Goal: Task Accomplishment & Management: Manage account settings

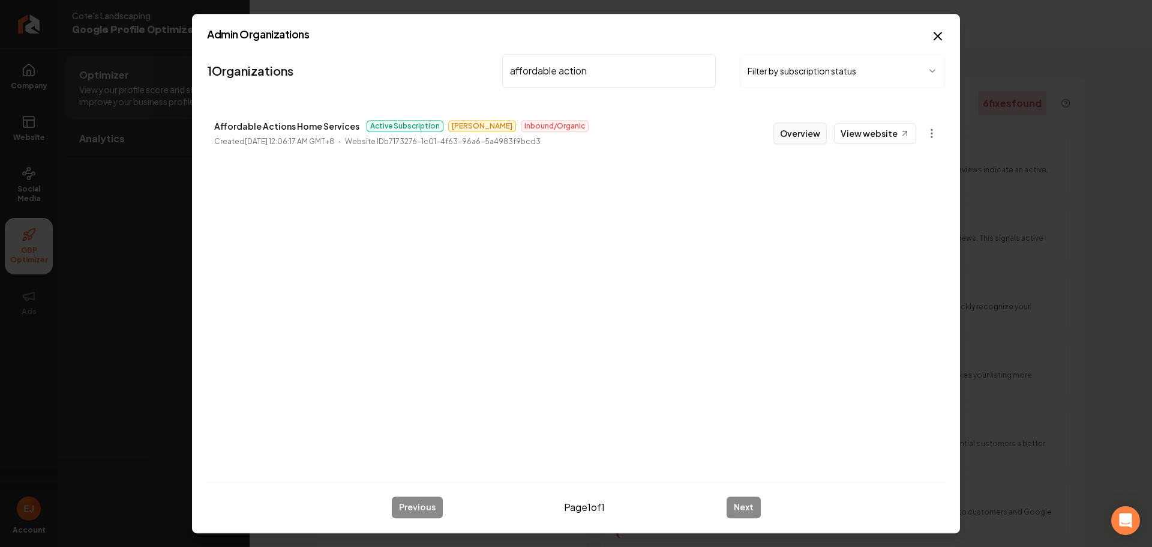
type input "affordable action"
click at [810, 136] on button "Overview" at bounding box center [800, 133] width 53 height 22
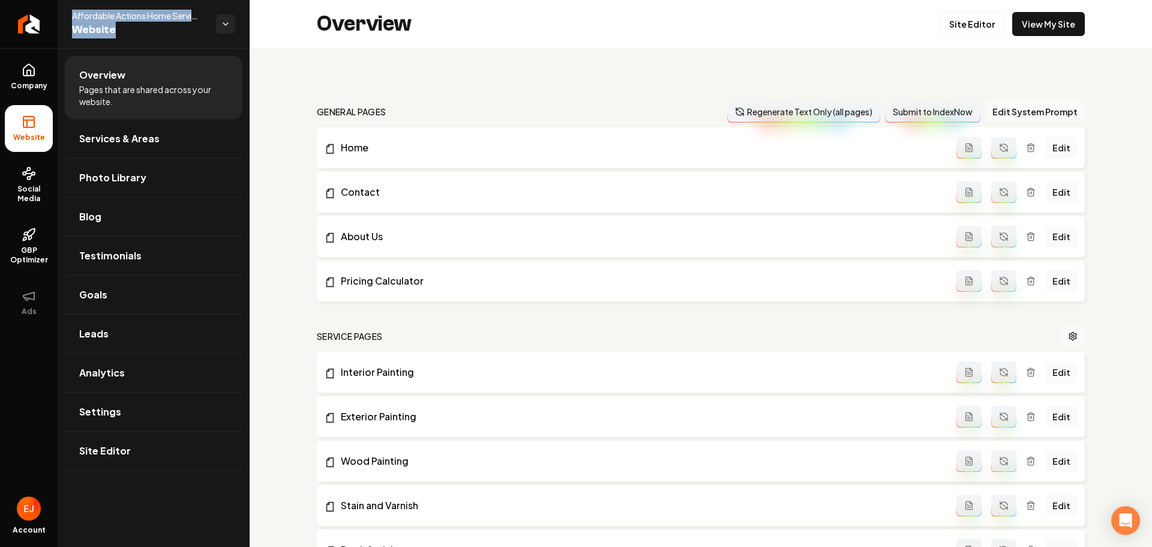
drag, startPoint x: 72, startPoint y: 17, endPoint x: 239, endPoint y: 22, distance: 166.9
click at [239, 22] on div "Affordable Actions Home Services llc Website" at bounding box center [154, 24] width 192 height 48
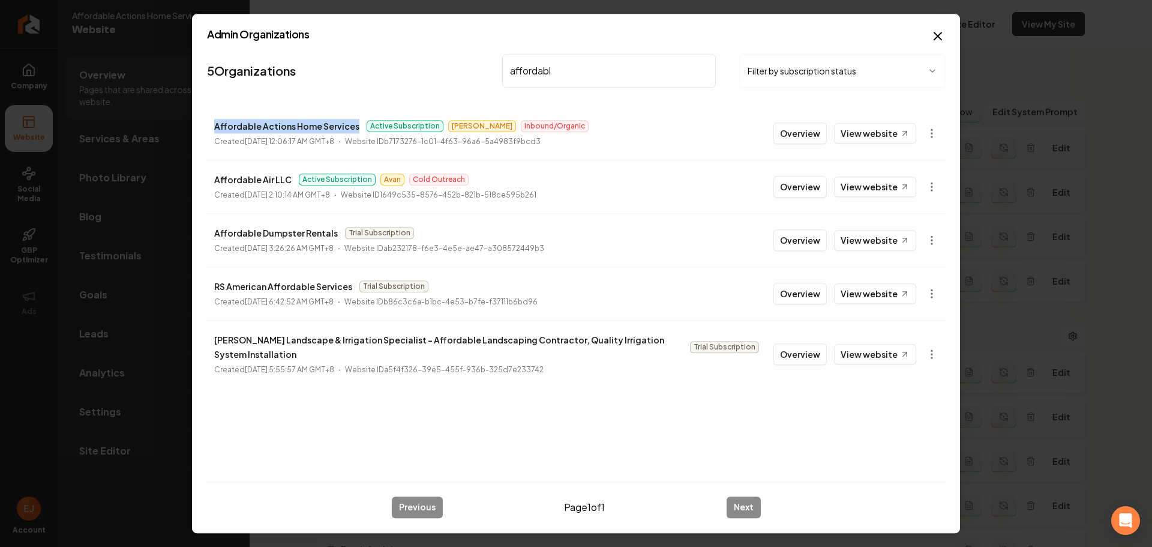
drag, startPoint x: 209, startPoint y: 127, endPoint x: 354, endPoint y: 130, distance: 145.3
click at [355, 130] on li "Affordable Actions Home Services Active Subscription [PERSON_NAME] Inbound/Orga…" at bounding box center [576, 133] width 738 height 53
copy p "Affordable Actions Home Services"
click at [576, 66] on input "affordabl" at bounding box center [609, 71] width 214 height 34
drag, startPoint x: 577, startPoint y: 72, endPoint x: 489, endPoint y: 72, distance: 88.2
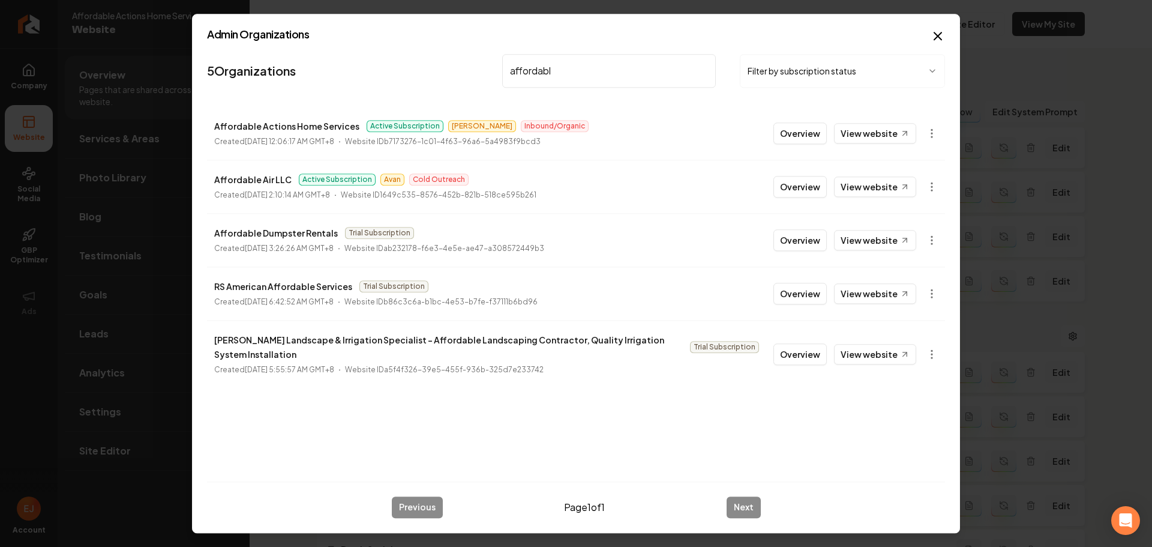
click at [489, 72] on nav "5 Organizations affordabl Filter by subscription status" at bounding box center [576, 75] width 738 height 53
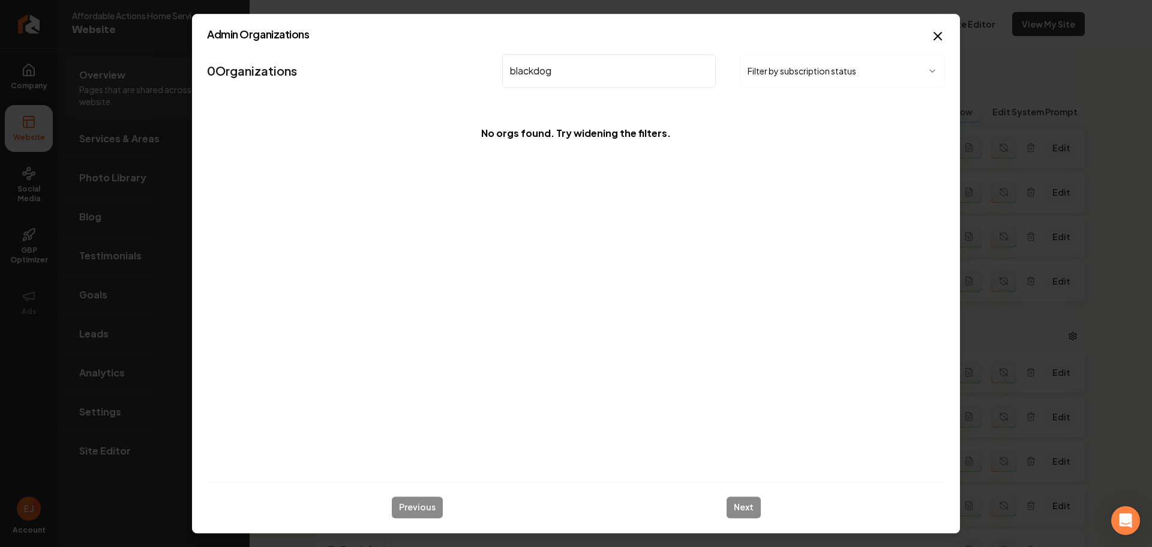
click at [532, 68] on input "blackdog" at bounding box center [609, 71] width 214 height 34
drag, startPoint x: 536, startPoint y: 70, endPoint x: 584, endPoint y: 118, distance: 67.9
click at [532, 73] on input "blackdog" at bounding box center [609, 71] width 214 height 34
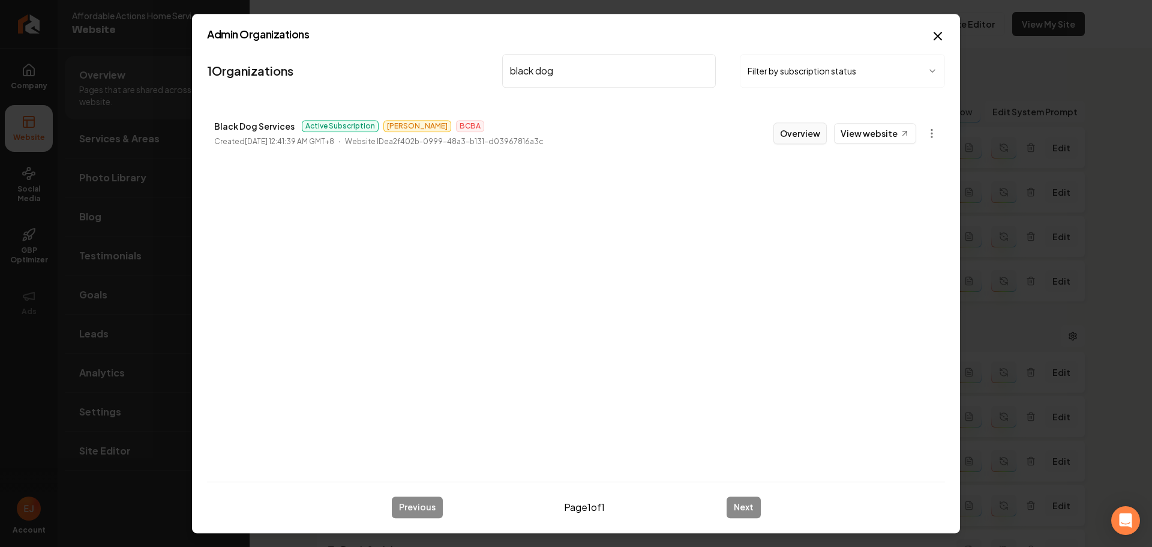
type input "black dog"
click at [806, 133] on button "Overview" at bounding box center [800, 133] width 53 height 22
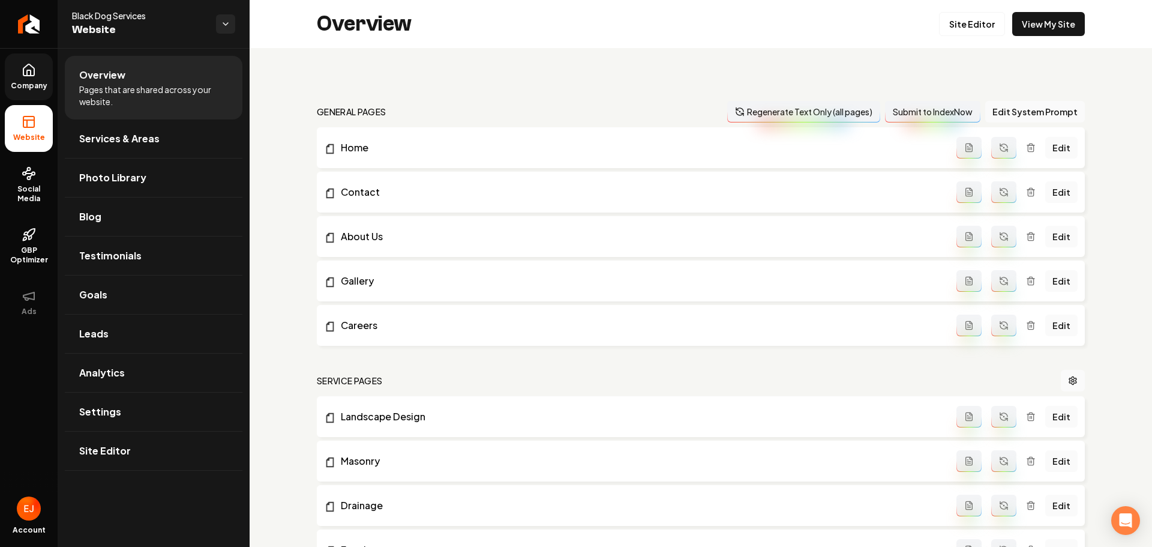
click at [41, 88] on span "Company" at bounding box center [29, 86] width 46 height 10
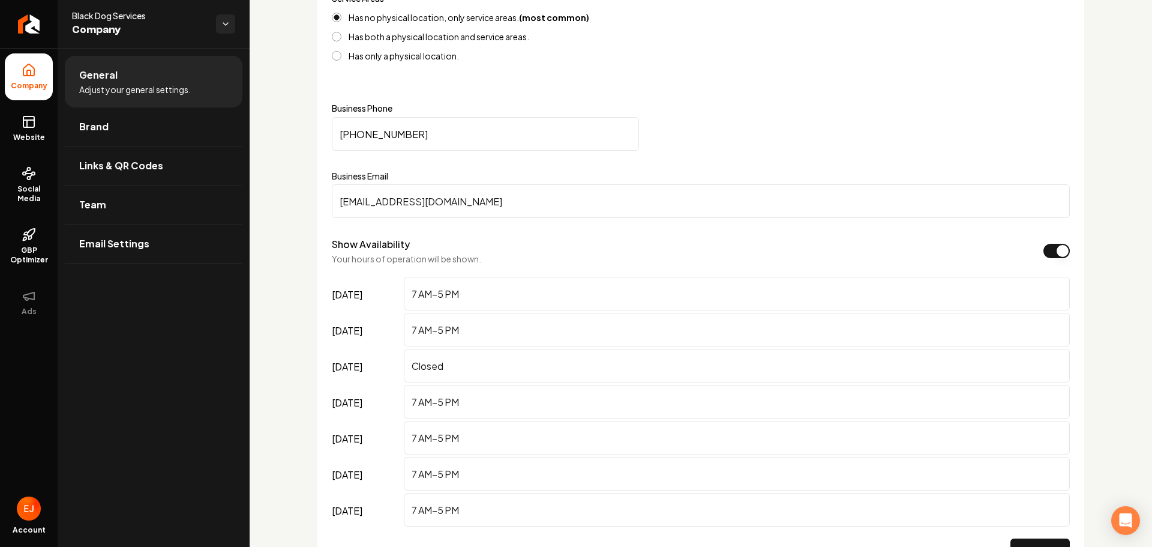
scroll to position [600, 0]
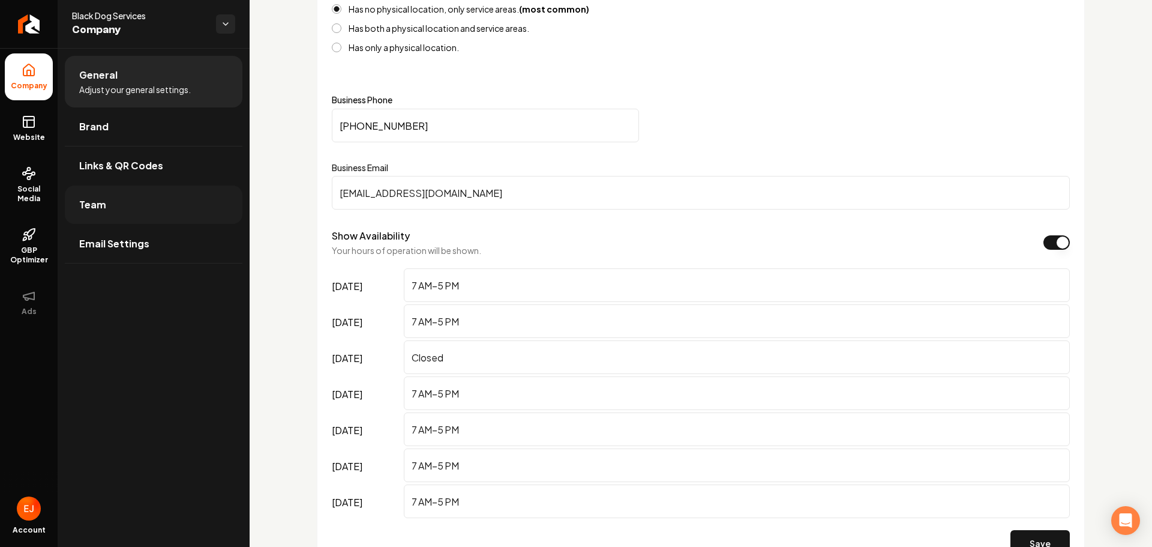
click at [122, 209] on link "Team" at bounding box center [154, 204] width 178 height 38
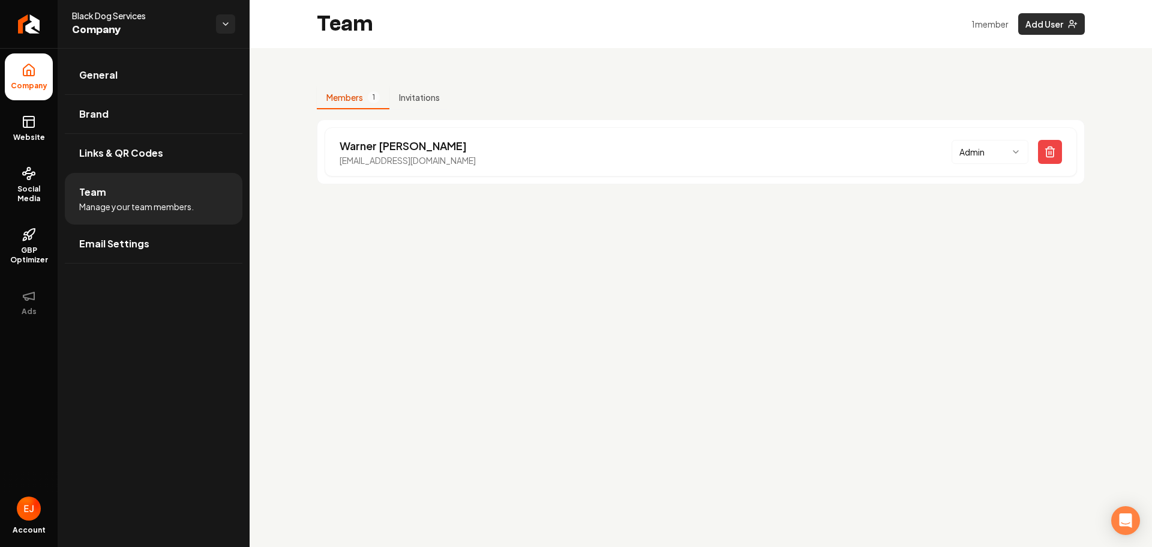
click at [1049, 28] on button "Add User" at bounding box center [1052, 24] width 67 height 22
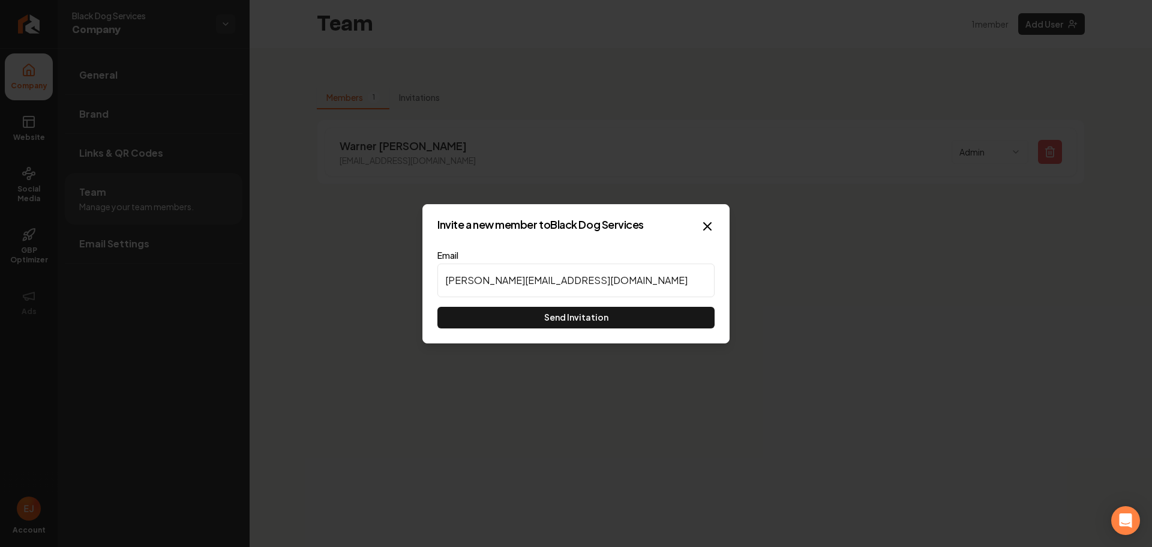
type input "[PERSON_NAME][EMAIL_ADDRESS][DOMAIN_NAME]"
click at [561, 322] on button "Send Invitation" at bounding box center [576, 318] width 277 height 22
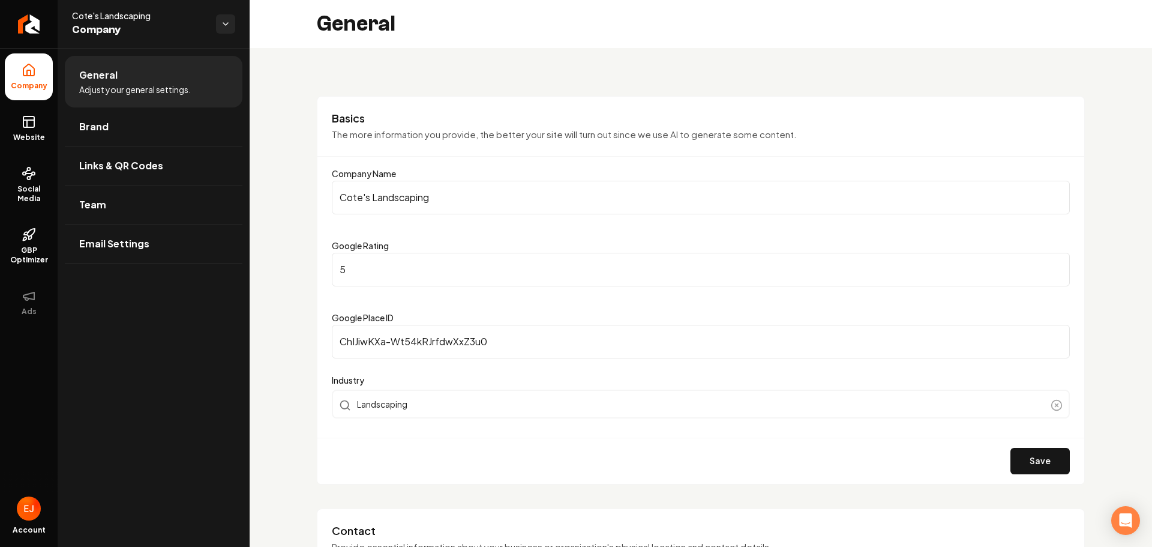
scroll to position [692, 0]
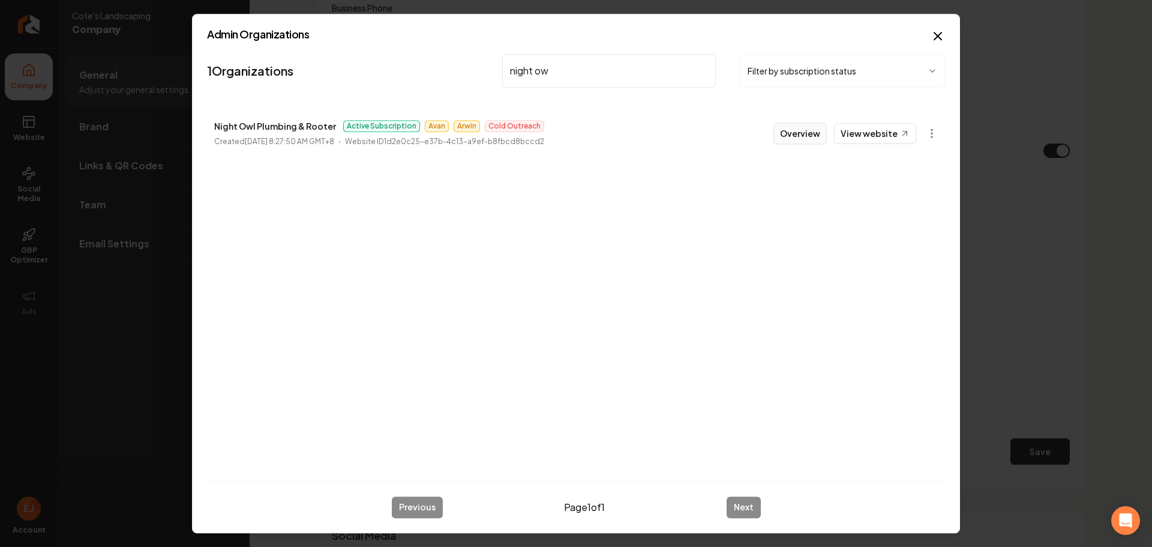
type input "night ow"
click at [798, 133] on button "Overview" at bounding box center [800, 133] width 53 height 22
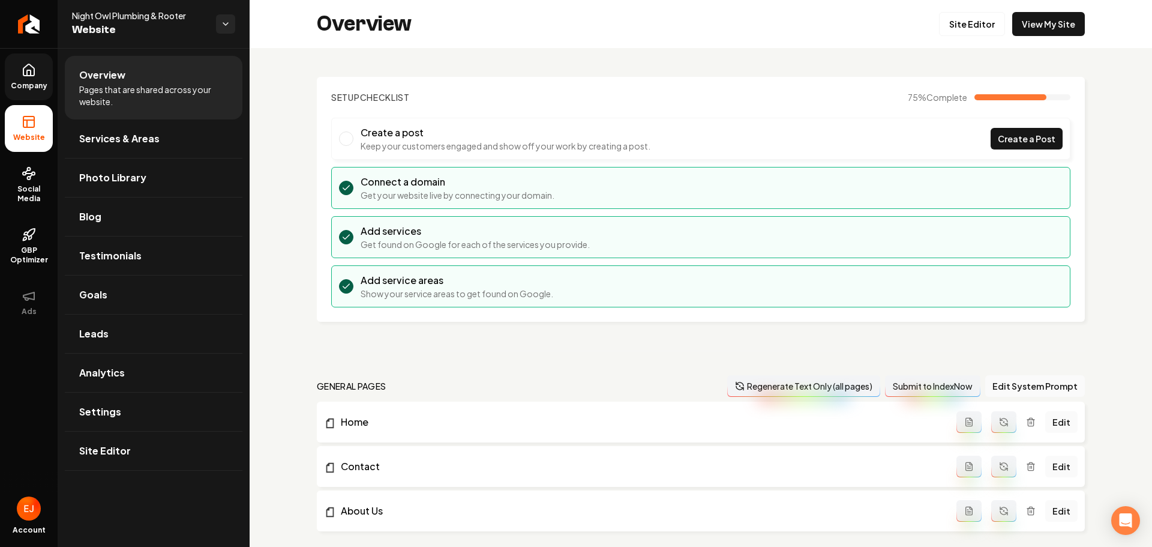
click at [28, 92] on link "Company" at bounding box center [29, 76] width 48 height 47
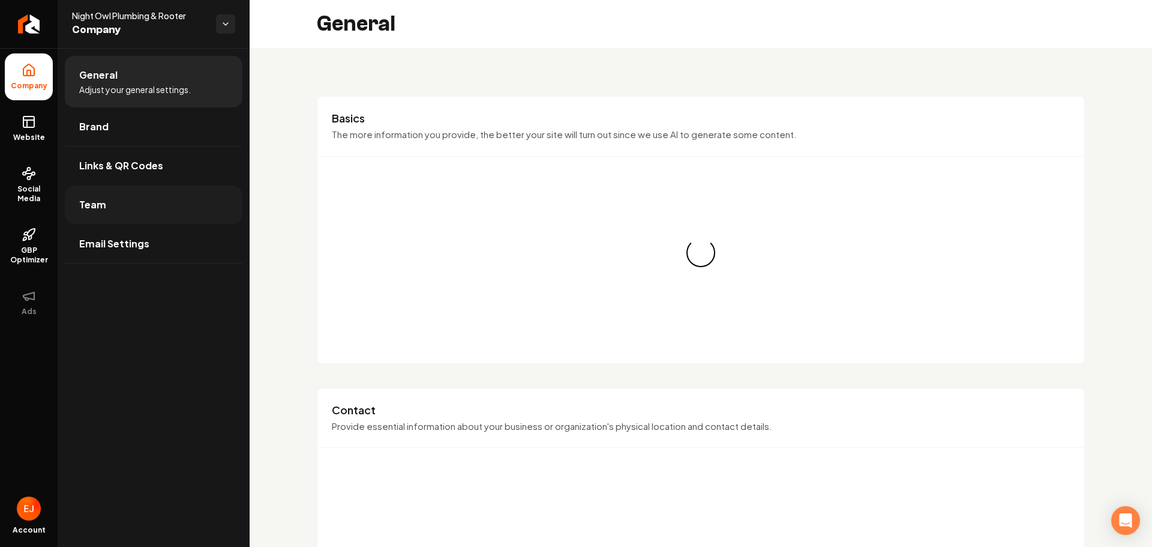
click at [106, 194] on link "Team" at bounding box center [154, 204] width 178 height 38
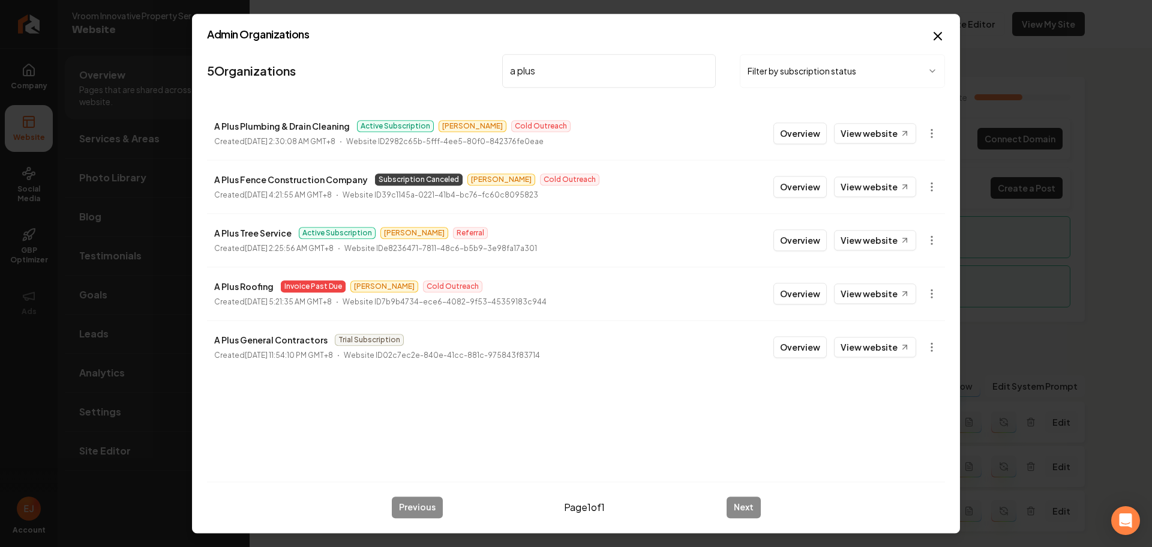
type input "a plus"
click at [795, 133] on button "Overview" at bounding box center [800, 133] width 53 height 22
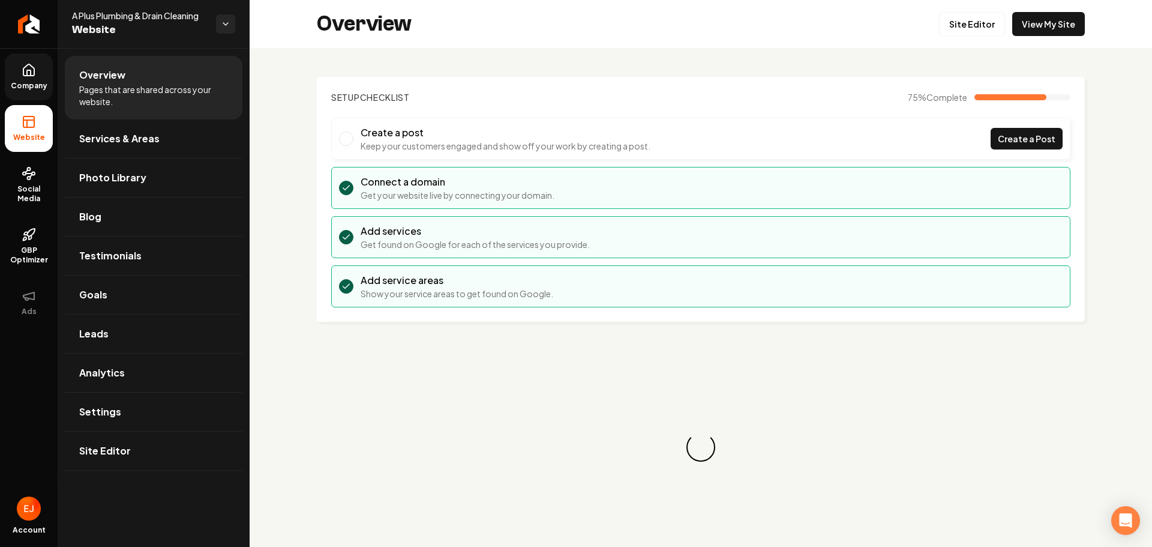
click at [38, 77] on link "Company" at bounding box center [29, 76] width 48 height 47
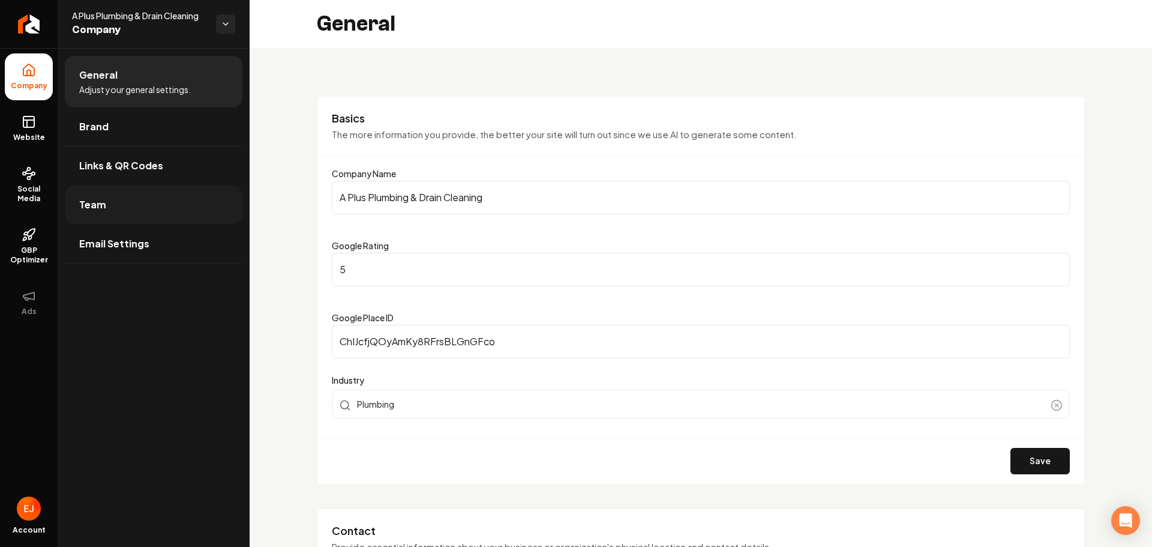
click at [160, 194] on link "Team" at bounding box center [154, 204] width 178 height 38
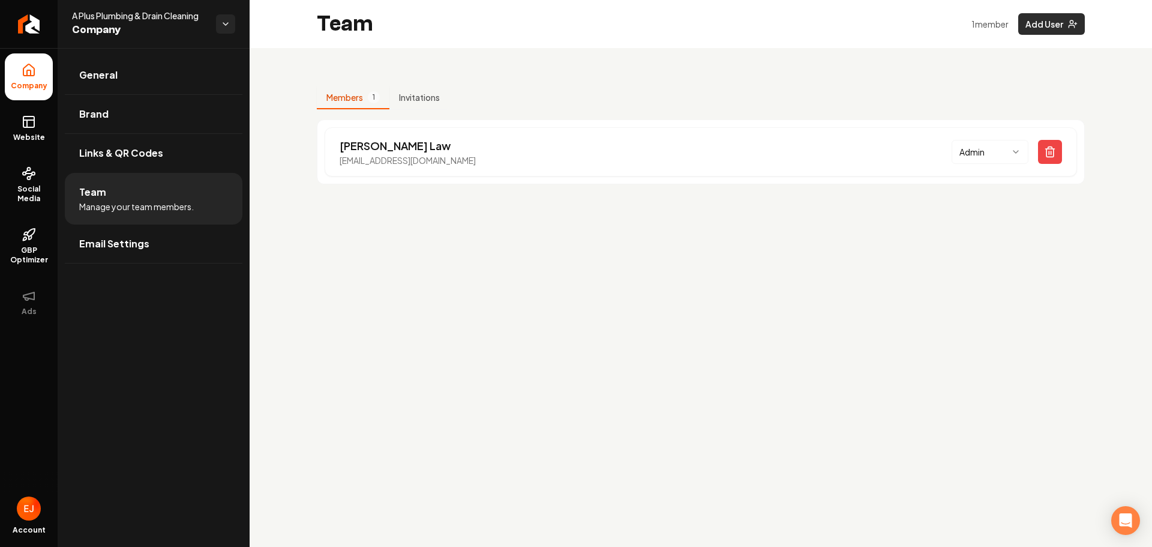
click at [1032, 26] on button "Add User" at bounding box center [1052, 24] width 67 height 22
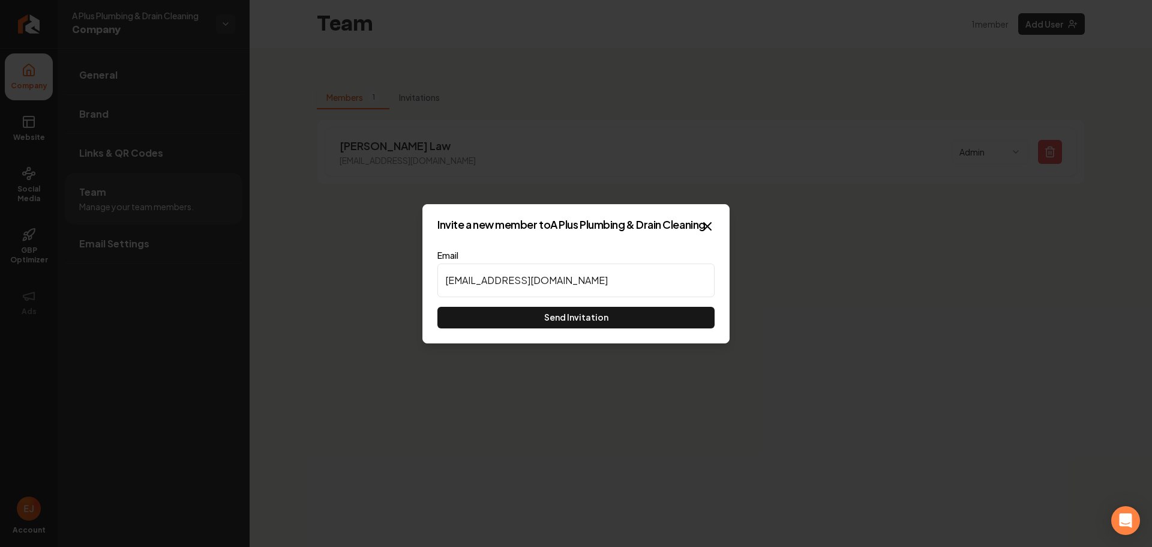
type input "info@hqdm.io"
click at [623, 325] on button "Send Invitation" at bounding box center [576, 318] width 277 height 22
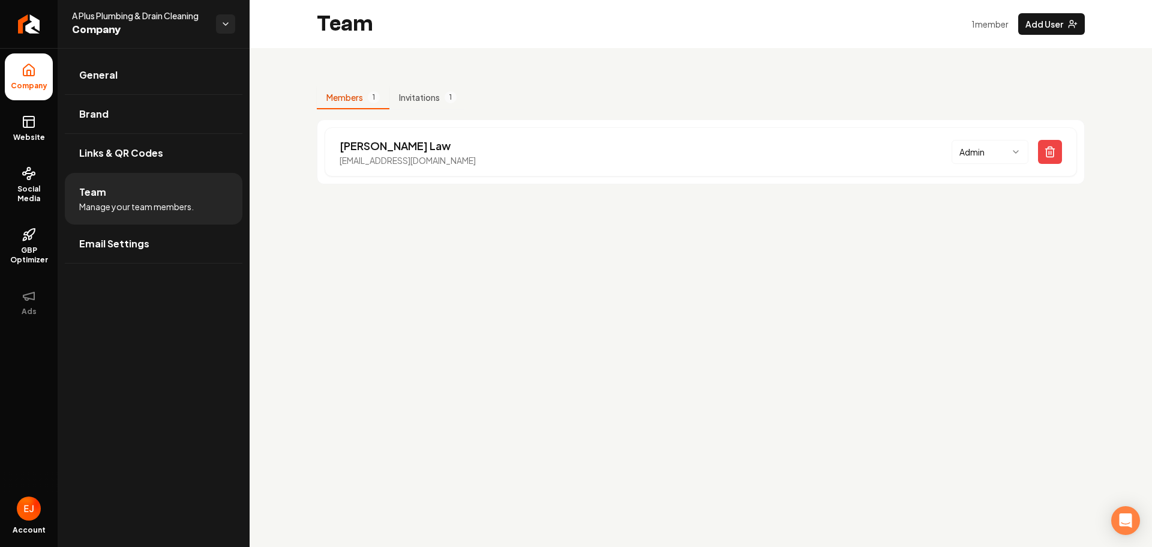
click at [322, 324] on main "Team 1 member Add User Members 1 Invitations 1 Joe Law aplusplb@gmail.com Admin" at bounding box center [701, 273] width 903 height 547
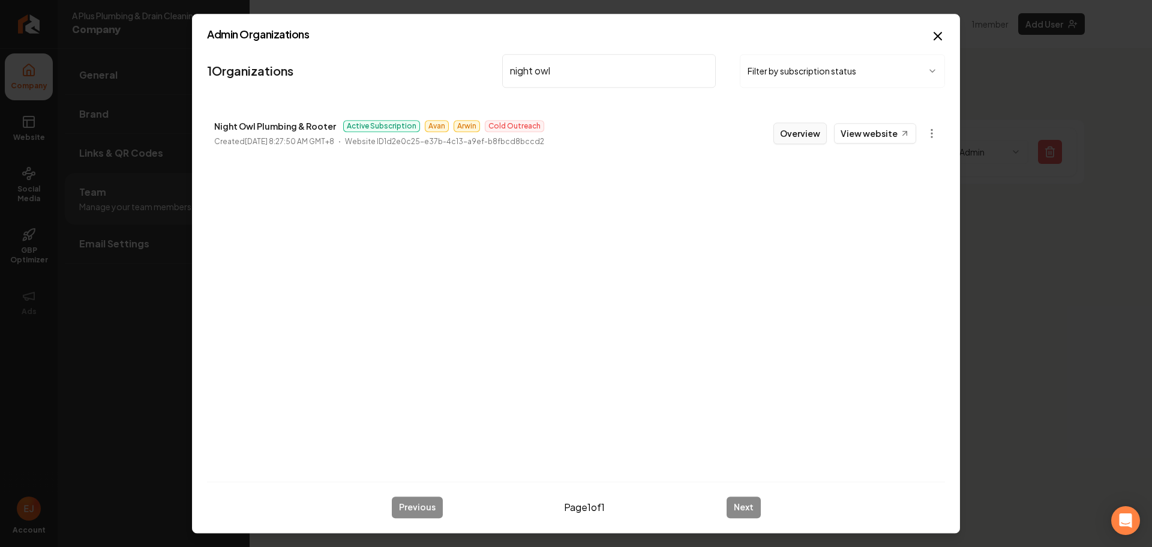
type input "night owl"
click at [796, 138] on button "Overview" at bounding box center [800, 133] width 53 height 22
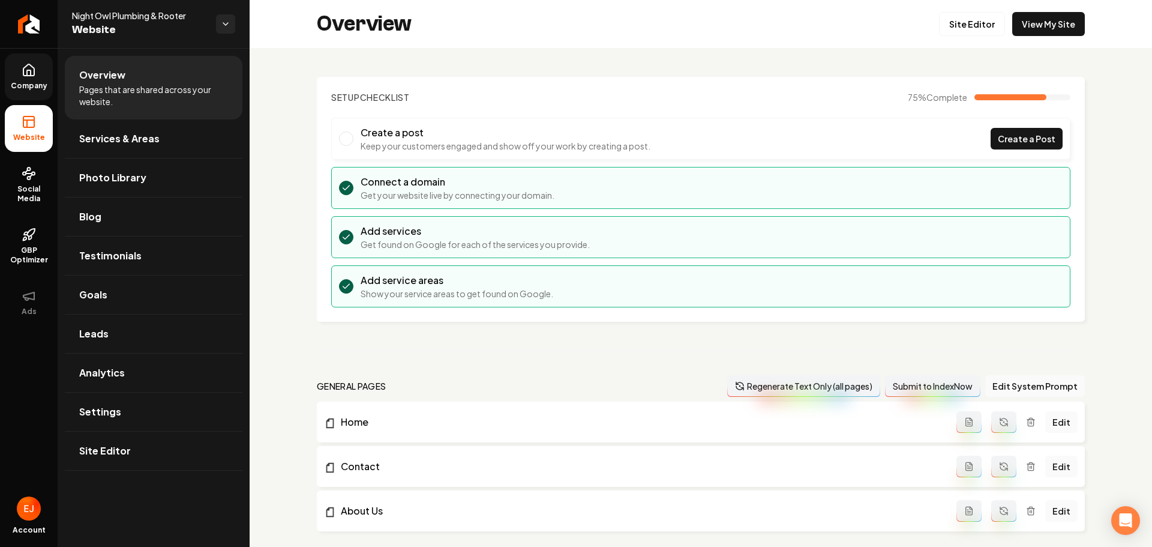
click at [31, 89] on span "Company" at bounding box center [29, 86] width 46 height 10
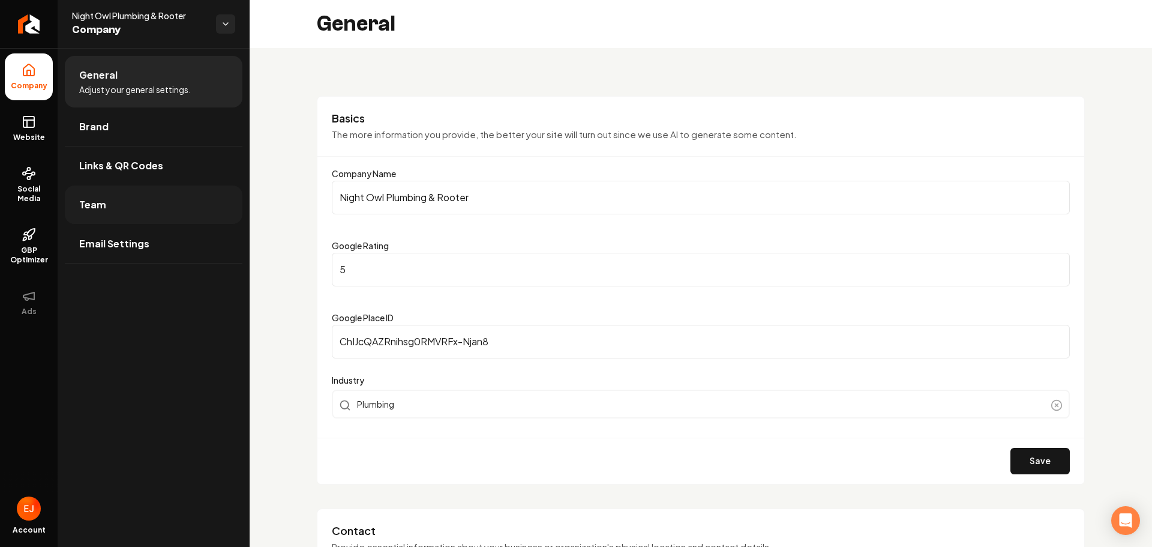
click at [127, 202] on link "Team" at bounding box center [154, 204] width 178 height 38
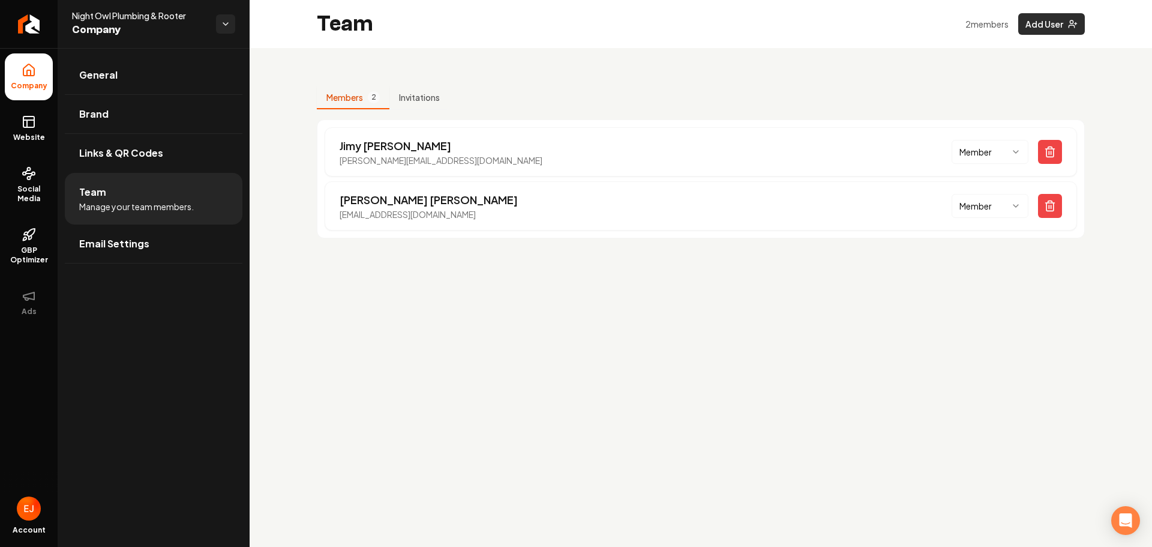
click at [1032, 34] on button "Add User" at bounding box center [1052, 24] width 67 height 22
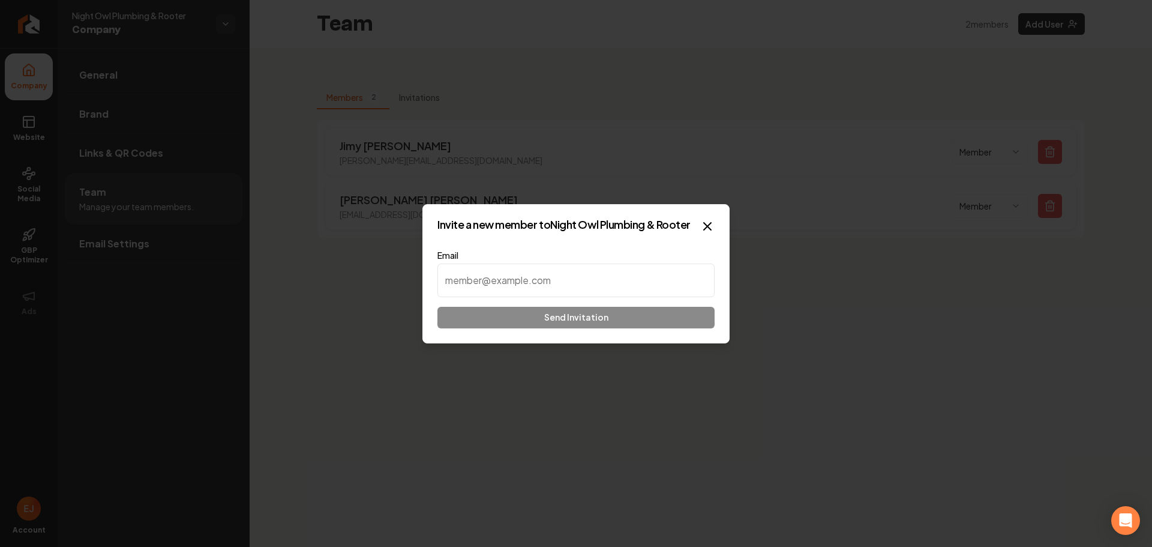
click at [534, 276] on input at bounding box center [576, 280] width 277 height 34
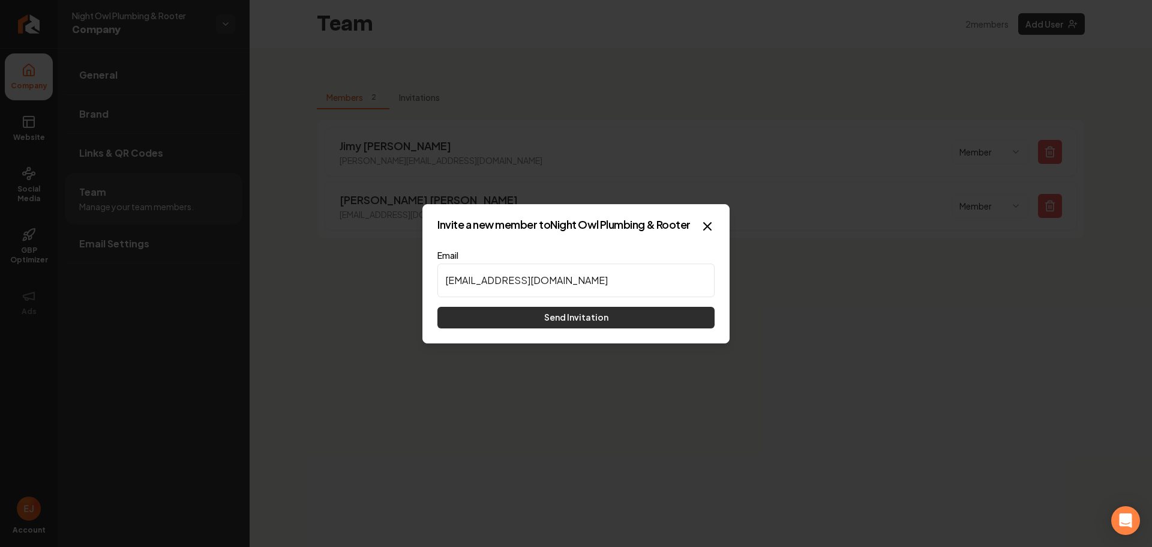
type input "Nightowlplumbingrooter@gmail.com"
click at [625, 320] on button "Send Invitation" at bounding box center [576, 318] width 277 height 22
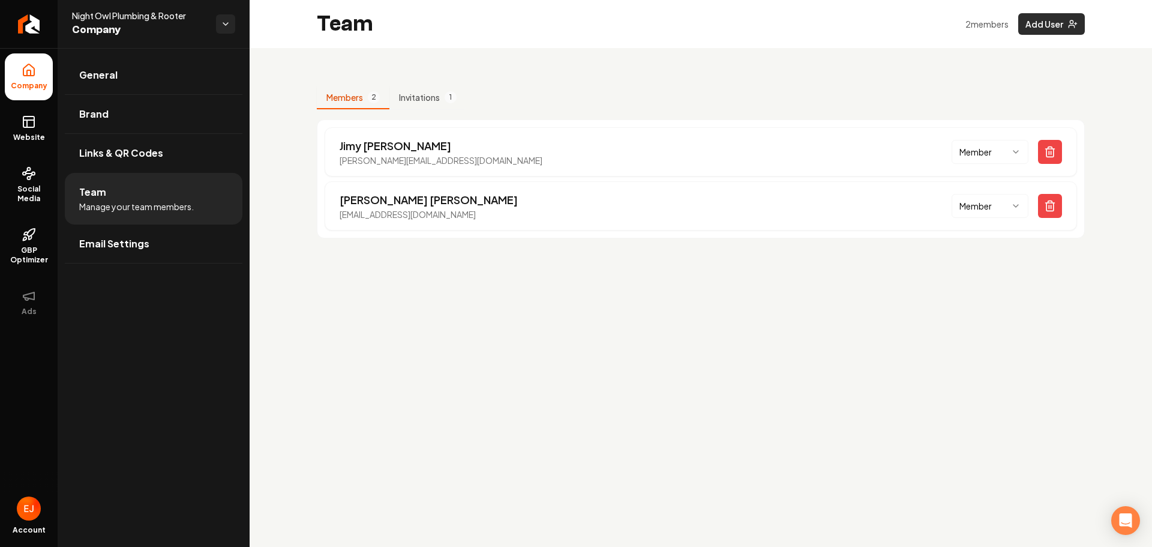
click at [1052, 29] on button "Add User" at bounding box center [1052, 24] width 67 height 22
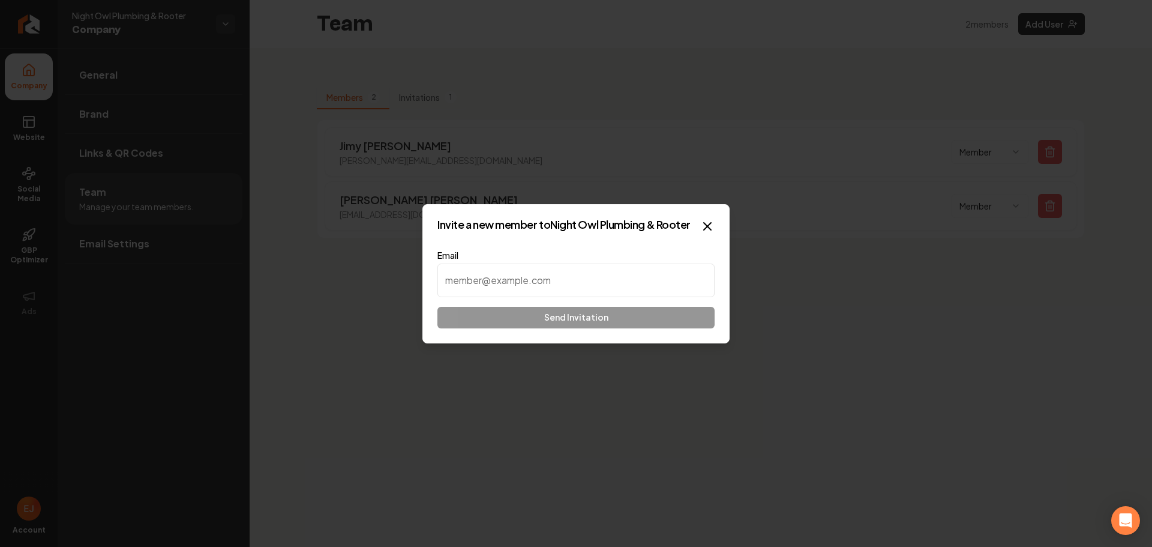
paste input "Candyquezada22@gmail.com"
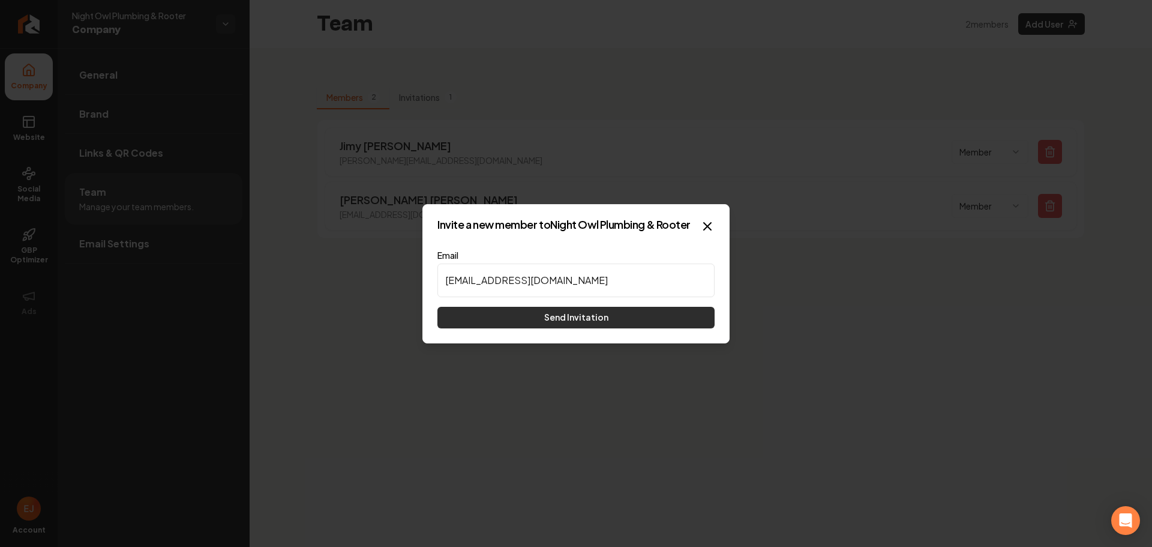
type input "Candyquezada22@gmail.com"
click at [526, 322] on button "Send Invitation" at bounding box center [576, 318] width 277 height 22
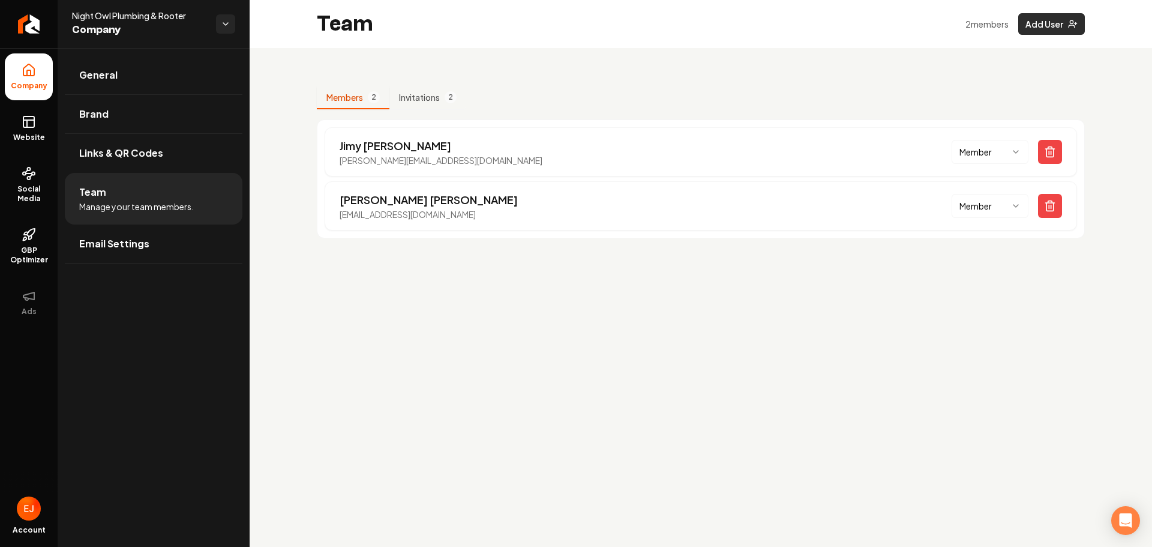
click at [1057, 27] on button "Add User" at bounding box center [1052, 24] width 67 height 22
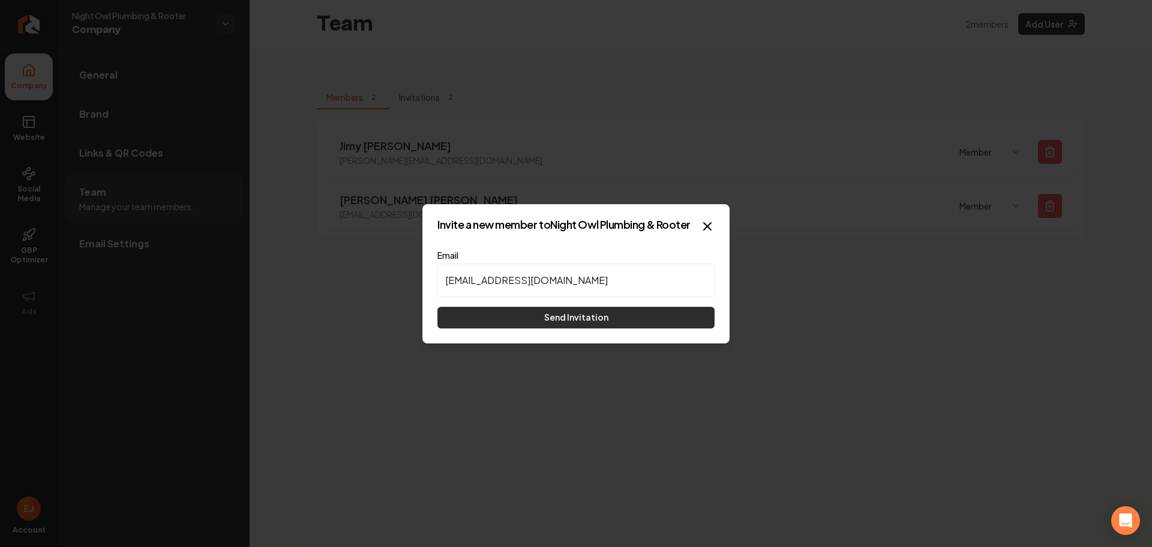
type input "Ramirezmoises0@gmail.com"
click at [586, 324] on button "Send Invitation" at bounding box center [576, 318] width 277 height 22
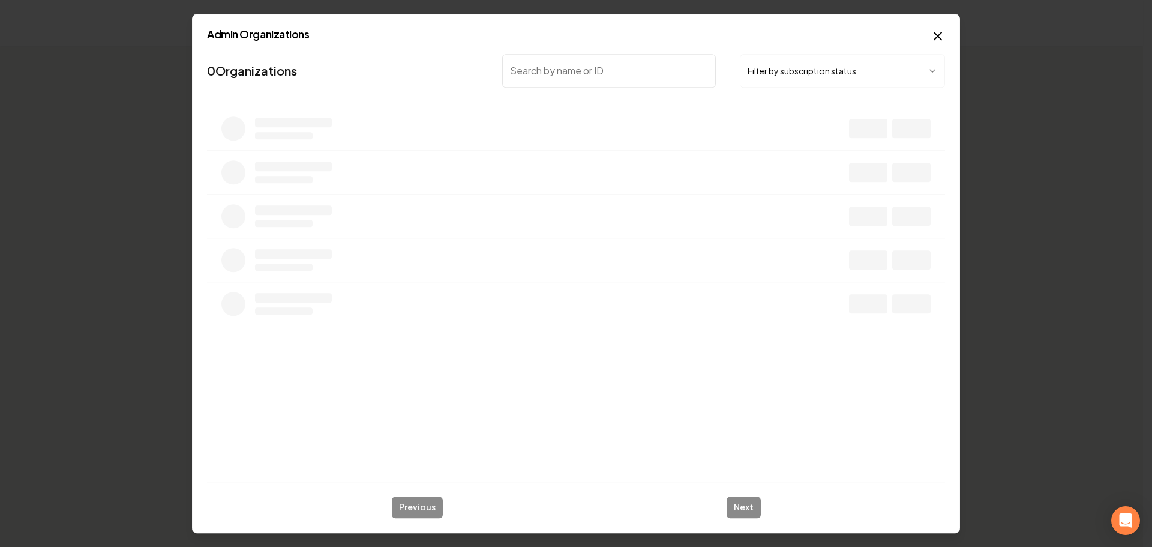
click at [568, 72] on input "search" at bounding box center [609, 71] width 214 height 34
type input "cape cod"
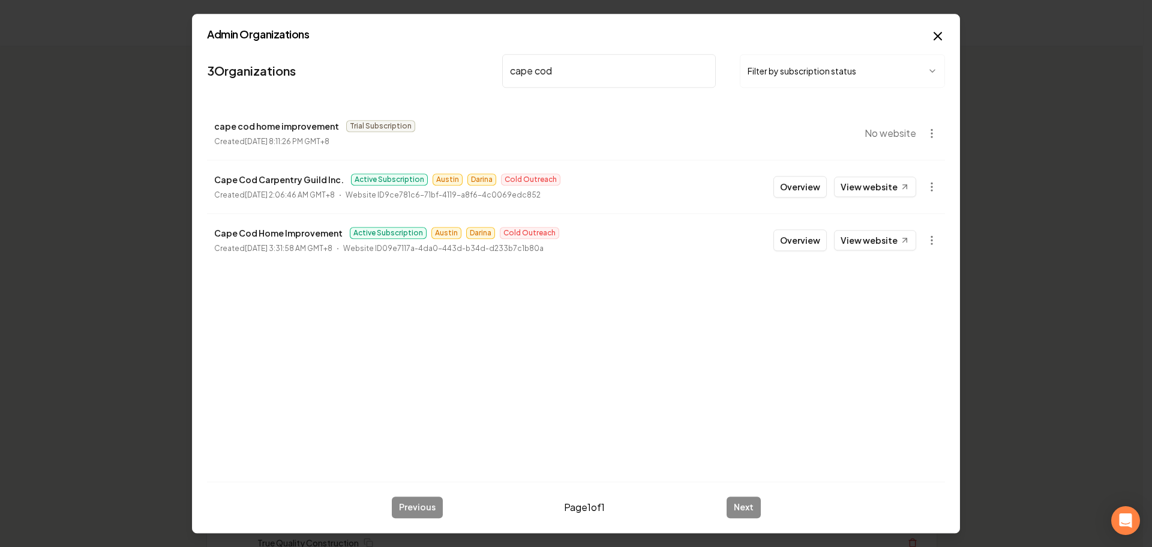
click at [791, 236] on button "Overview" at bounding box center [800, 240] width 53 height 22
click at [811, 247] on button "Create Org & Transfer Out" at bounding box center [838, 253] width 119 height 22
